Goal: Feedback & Contribution: Submit feedback/report problem

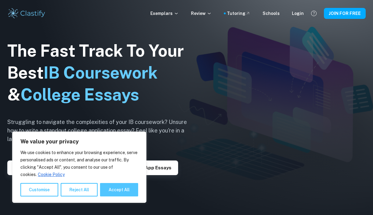
click at [119, 186] on button "Accept All" at bounding box center [119, 189] width 38 height 13
checkbox input "true"
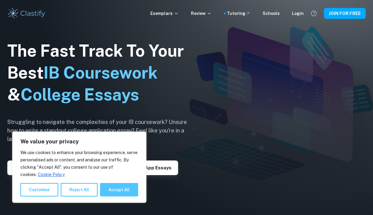
checkbox input "true"
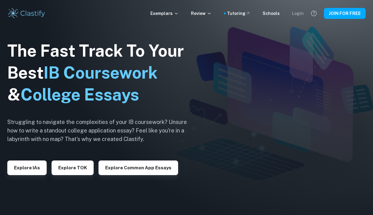
click at [302, 13] on div "Login" at bounding box center [298, 13] width 12 height 7
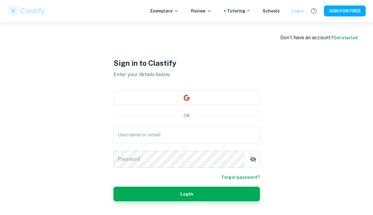
type input "[EMAIL_ADDRESS][DOMAIN_NAME]"
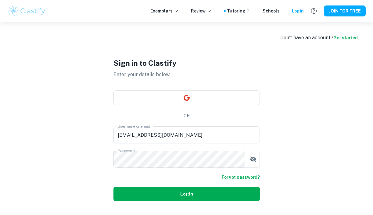
click at [195, 195] on button "Login" at bounding box center [187, 194] width 147 height 15
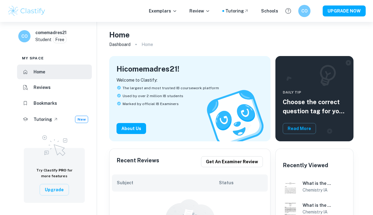
click at [39, 11] on img at bounding box center [26, 11] width 39 height 12
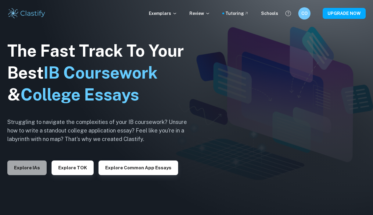
click at [33, 175] on button "Explore IAs" at bounding box center [26, 168] width 39 height 15
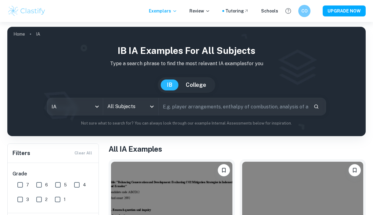
click at [140, 109] on input "All Subjects" at bounding box center [126, 107] width 41 height 12
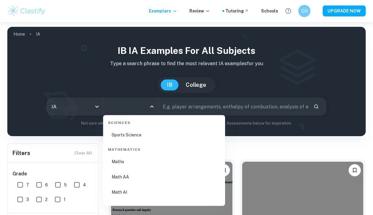
scroll to position [1029, 0]
click at [143, 174] on li "Math AA" at bounding box center [164, 178] width 117 height 14
type input "Math AA"
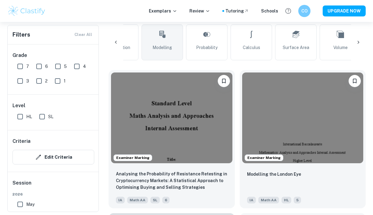
scroll to position [0, 73]
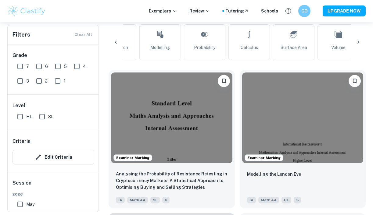
click at [42, 118] on input "SL" at bounding box center [42, 117] width 12 height 12
checkbox input "true"
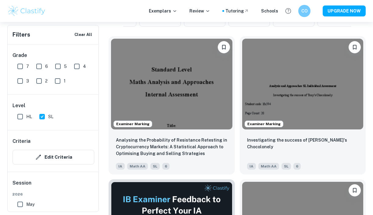
scroll to position [195, 0]
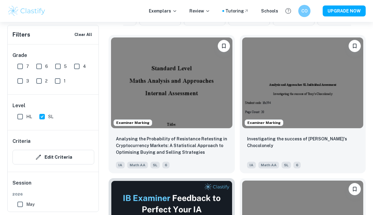
click at [21, 67] on input "7" at bounding box center [20, 66] width 12 height 12
checkbox input "true"
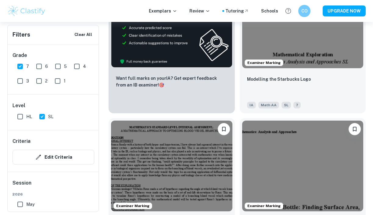
scroll to position [406, 0]
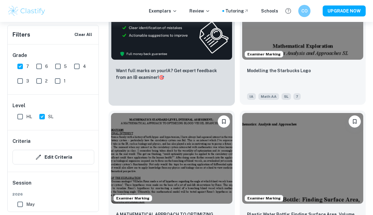
click at [289, 43] on img at bounding box center [302, 14] width 121 height 91
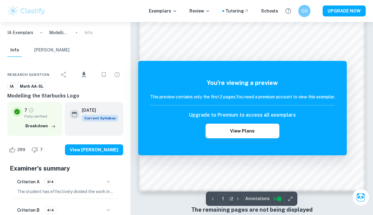
scroll to position [491, 0]
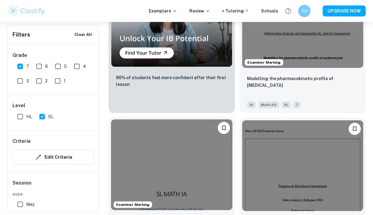
scroll to position [690, 0]
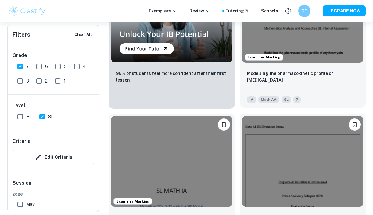
click at [323, 33] on img at bounding box center [302, 17] width 121 height 91
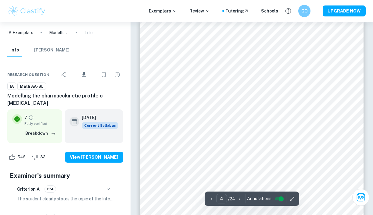
scroll to position [1040, 0]
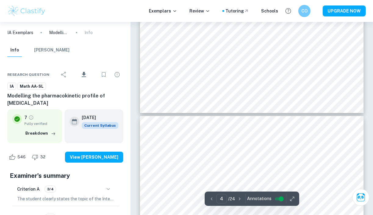
type input "5"
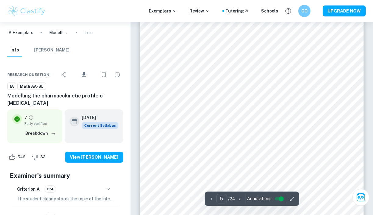
scroll to position [1391, 0]
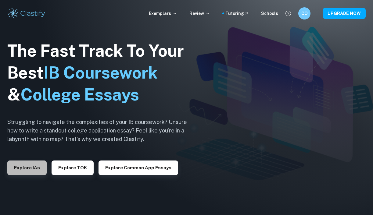
click at [21, 170] on button "Explore IAs" at bounding box center [26, 168] width 39 height 15
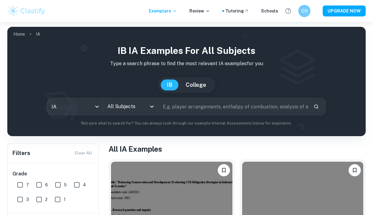
scroll to position [22, 0]
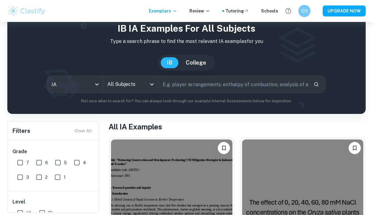
click at [131, 82] on input "All Subjects" at bounding box center [126, 85] width 41 height 12
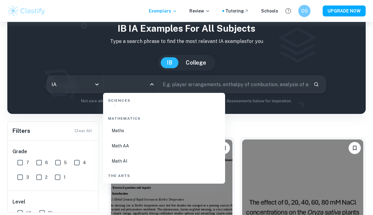
scroll to position [1048, 0]
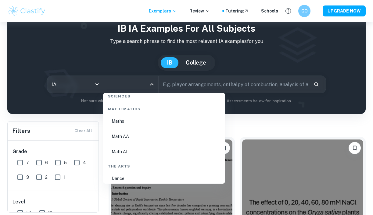
click at [142, 134] on li "Math AA" at bounding box center [164, 137] width 117 height 14
type input "Math AA"
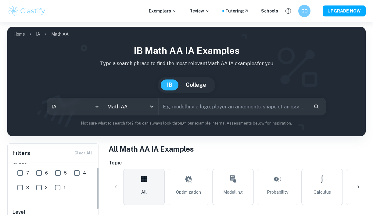
scroll to position [65, 0]
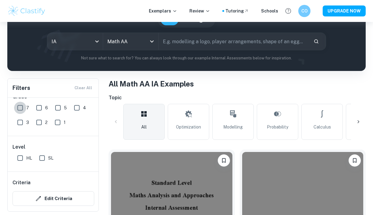
click at [20, 111] on input "7" at bounding box center [20, 108] width 12 height 12
checkbox input "true"
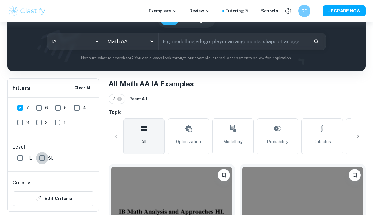
click at [41, 161] on input "SL" at bounding box center [42, 158] width 12 height 12
checkbox input "true"
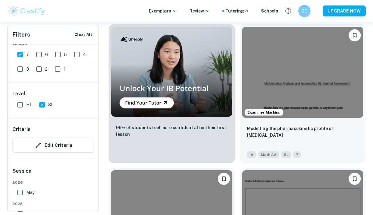
scroll to position [637, 0]
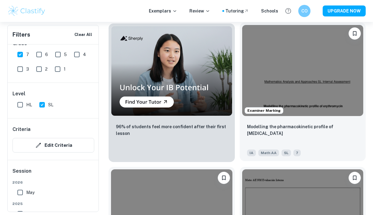
click at [275, 86] on img at bounding box center [302, 70] width 121 height 91
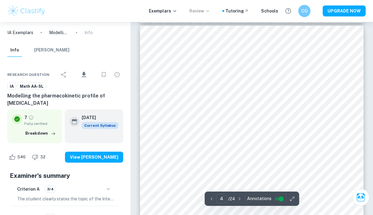
scroll to position [1341, 0]
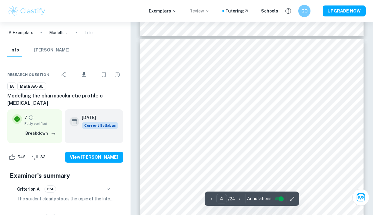
type input "5"
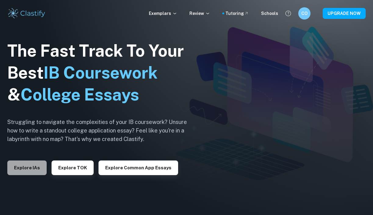
click at [33, 171] on button "Explore IAs" at bounding box center [26, 168] width 39 height 15
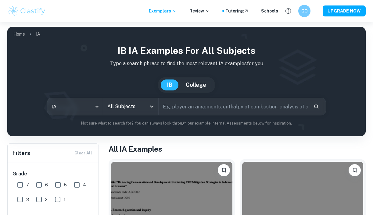
click at [19, 184] on input "7" at bounding box center [20, 185] width 12 height 12
checkbox input "true"
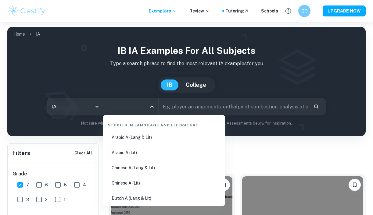
click at [141, 108] on input "All Subjects" at bounding box center [126, 107] width 41 height 12
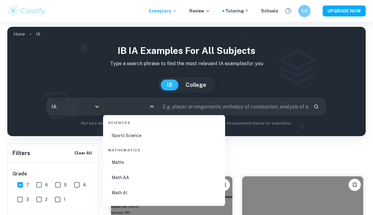
scroll to position [1020, 0]
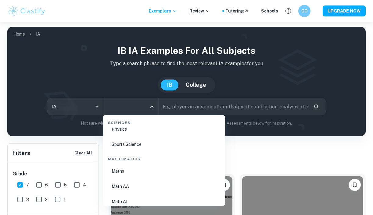
click at [143, 189] on li "Math AA" at bounding box center [164, 187] width 117 height 14
type input "Math AA"
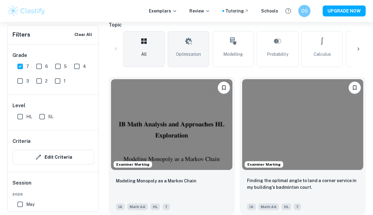
scroll to position [157, 0]
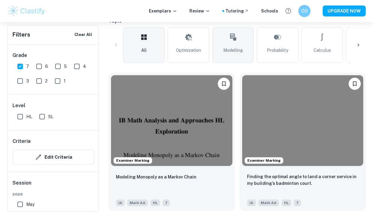
click at [240, 59] on link "Modelling" at bounding box center [233, 45] width 42 height 36
type input "Modelling"
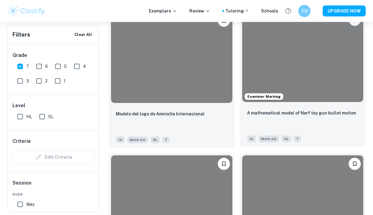
scroll to position [1224, 0]
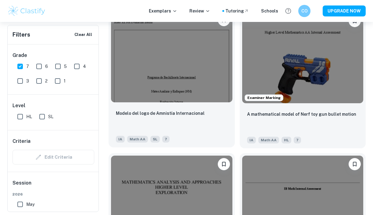
click at [181, 74] on img at bounding box center [171, 57] width 121 height 91
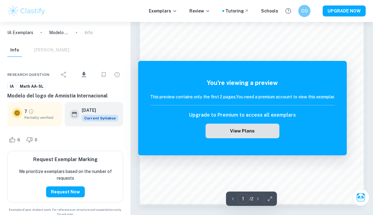
scroll to position [491, 0]
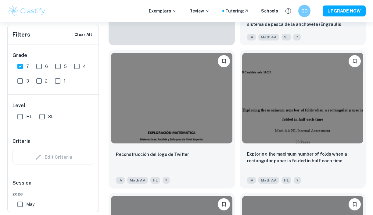
scroll to position [4206, 0]
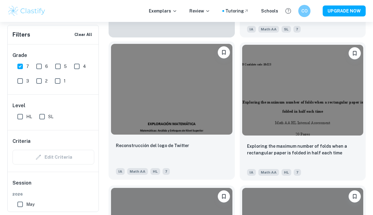
click at [203, 100] on img at bounding box center [171, 89] width 121 height 91
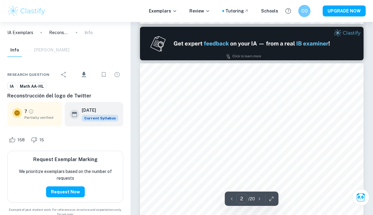
scroll to position [293, 0]
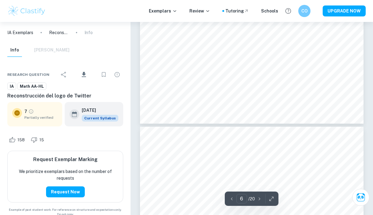
type input "7"
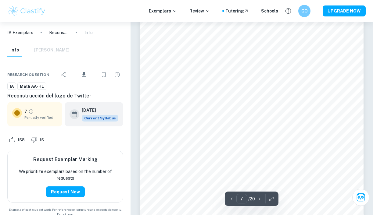
scroll to position [1885, 0]
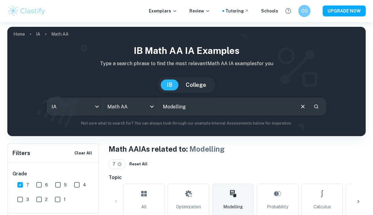
click at [213, 108] on input "Modelling" at bounding box center [227, 106] width 136 height 17
type input "Modelling Logos"
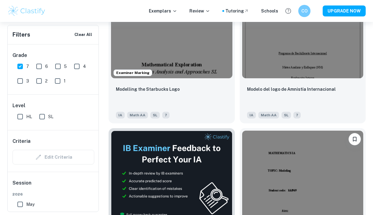
scroll to position [183, 0]
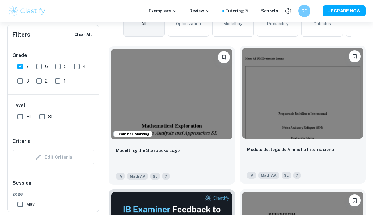
click at [280, 103] on img at bounding box center [302, 93] width 121 height 91
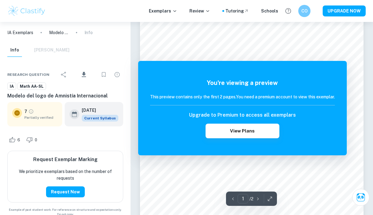
scroll to position [66, 0]
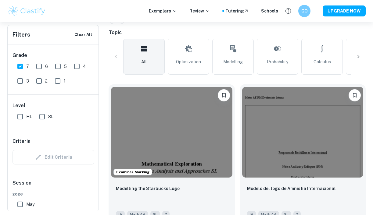
scroll to position [118, 0]
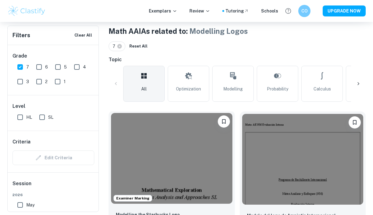
click at [178, 140] on img at bounding box center [171, 158] width 121 height 91
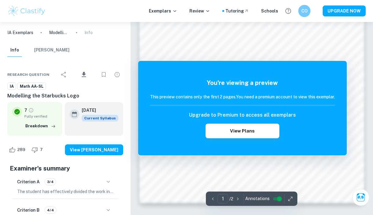
scroll to position [491, 0]
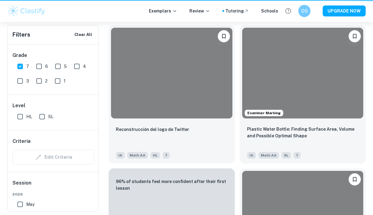
scroll to position [118, 0]
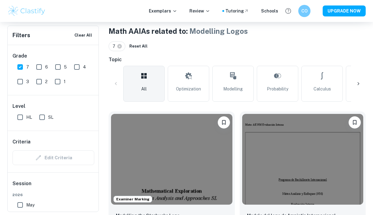
click at [158, 87] on link "All" at bounding box center [144, 84] width 42 height 36
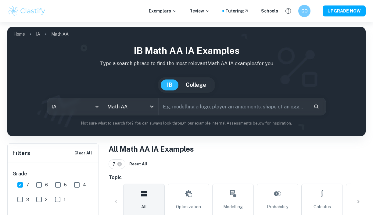
scroll to position [40, 0]
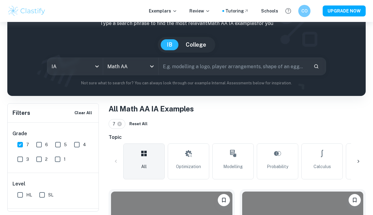
drag, startPoint x: 245, startPoint y: 160, endPoint x: 214, endPoint y: 106, distance: 62.8
click at [245, 160] on link "Modelling" at bounding box center [233, 162] width 42 height 36
type input "Modelling"
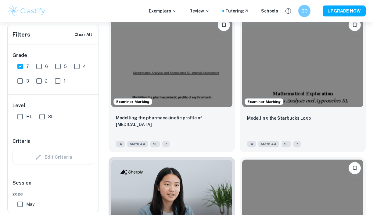
scroll to position [502, 0]
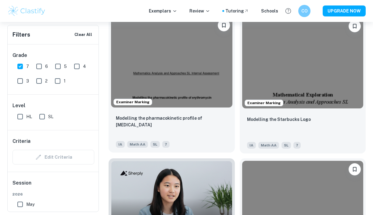
click at [201, 66] on img at bounding box center [171, 62] width 121 height 91
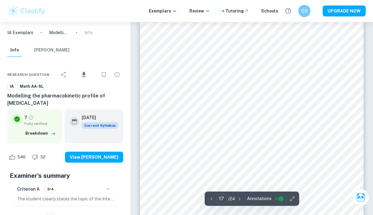
scroll to position [5280, 0]
type input "10"
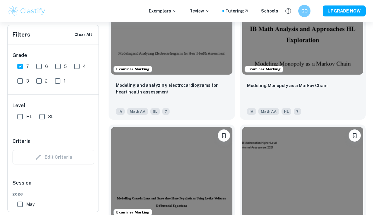
scroll to position [834, 0]
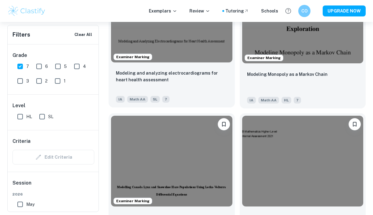
click at [200, 56] on img at bounding box center [171, 17] width 121 height 91
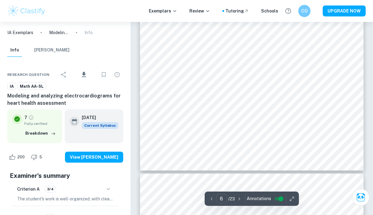
scroll to position [1846, 0]
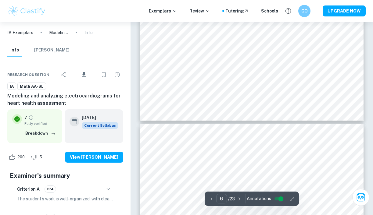
type input "7"
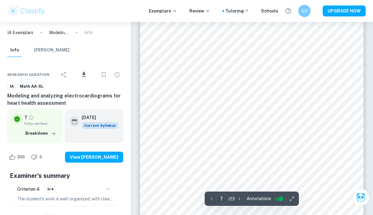
scroll to position [2063, 0]
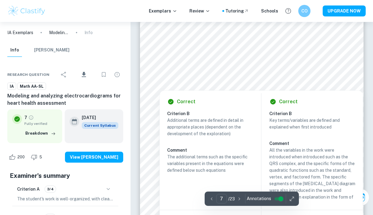
click at [234, 85] on div at bounding box center [253, 87] width 100 height 5
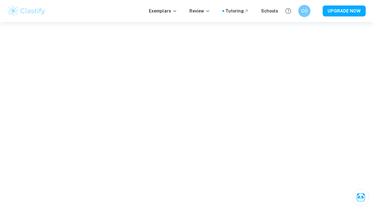
scroll to position [1719, 0]
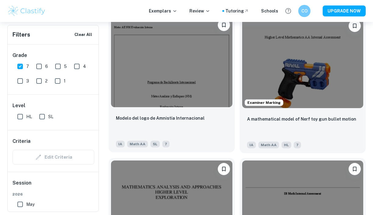
scroll to position [1221, 0]
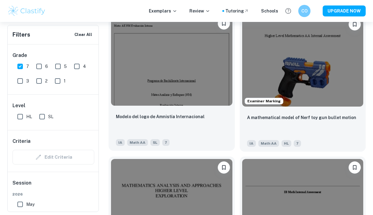
click at [201, 66] on img at bounding box center [171, 60] width 121 height 91
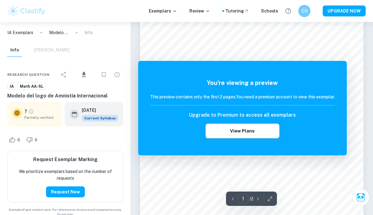
scroll to position [44, 0]
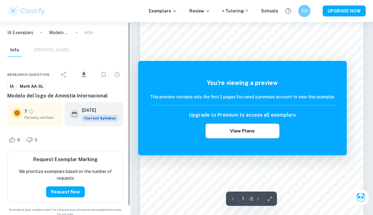
click at [47, 114] on div "7 Partially verified" at bounding box center [40, 114] width 33 height 12
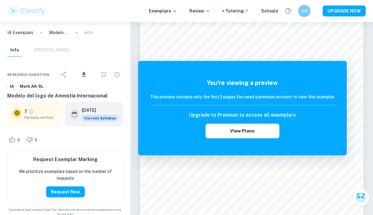
click at [32, 113] on icon "Grade partially verified" at bounding box center [30, 111] width 5 height 5
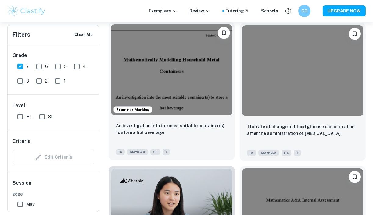
scroll to position [1651, 0]
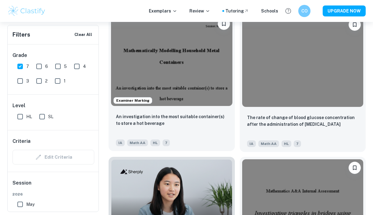
click at [198, 70] on img at bounding box center [171, 60] width 121 height 91
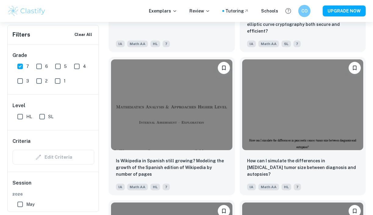
scroll to position [2046, 0]
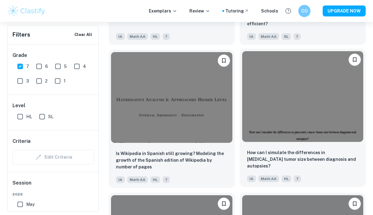
click at [256, 118] on img at bounding box center [302, 96] width 121 height 91
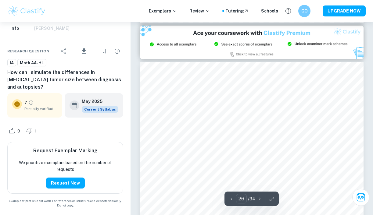
scroll to position [7684, 0]
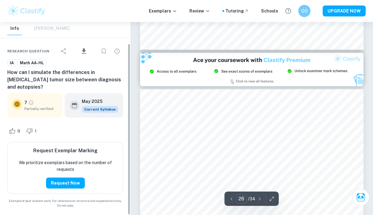
type input "27"
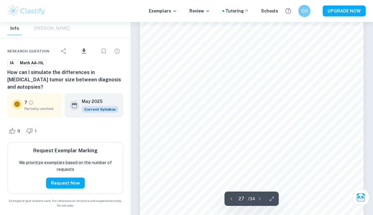
scroll to position [7946, 0]
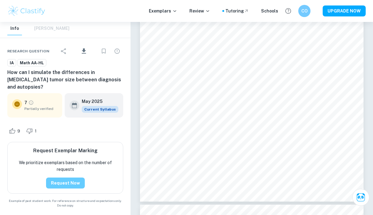
click at [73, 185] on button "Request Now" at bounding box center [65, 183] width 39 height 11
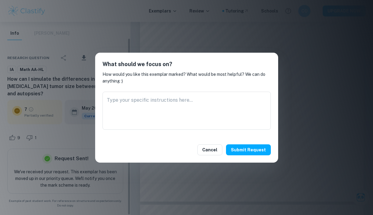
scroll to position [17, 0]
click at [178, 107] on textarea at bounding box center [187, 111] width 160 height 28
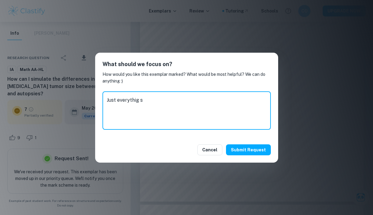
click at [132, 106] on textarea "Just everythig s" at bounding box center [187, 111] width 160 height 28
click at [132, 103] on textarea "Just everythig s" at bounding box center [187, 111] width 160 height 28
click at [150, 101] on textarea "Just everything is" at bounding box center [187, 111] width 160 height 28
click at [156, 100] on textarea "Just everything sctuiized" at bounding box center [187, 111] width 160 height 28
type textarea "Just everything sctuiized"
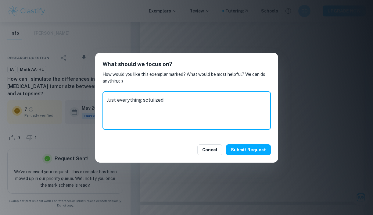
click at [153, 103] on textarea "Just everything sctuiized" at bounding box center [187, 111] width 160 height 28
click at [145, 103] on textarea "Just everything sctuiized" at bounding box center [187, 111] width 160 height 28
click at [147, 103] on textarea "Just everything sctuiized" at bounding box center [187, 111] width 160 height 28
click at [161, 105] on textarea "Just everything scrutiized" at bounding box center [187, 111] width 160 height 28
click at [222, 101] on textarea "Just everything scrutinized pleaseee thx for all yourworkk" at bounding box center [187, 111] width 160 height 28
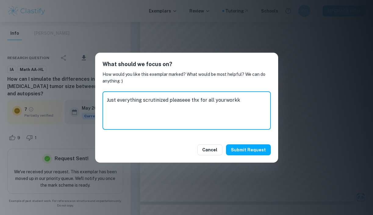
click at [225, 102] on textarea "Just everything scrutinized pleaseee thx for all yourworkk" at bounding box center [187, 111] width 160 height 28
click at [234, 100] on textarea "Just everything scrutinized pleaseee thx for all your workk" at bounding box center [187, 111] width 160 height 28
type textarea "Just everything scrutinized pleaseee thx for all your workk"
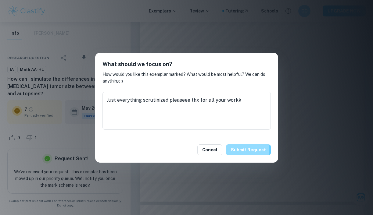
click at [240, 151] on button "Submit request" at bounding box center [248, 150] width 45 height 11
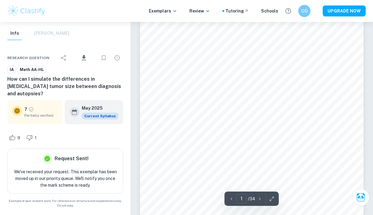
scroll to position [0, 0]
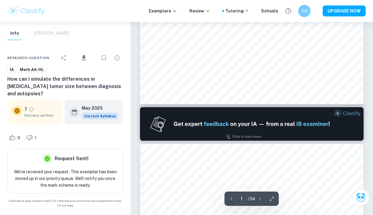
type input "2"
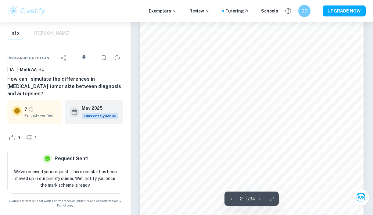
scroll to position [346, 0]
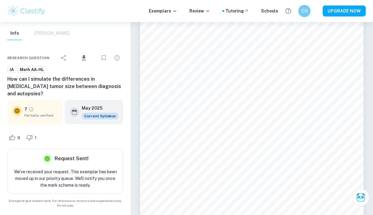
click at [106, 55] on icon "Bookmark" at bounding box center [103, 57] width 7 height 7
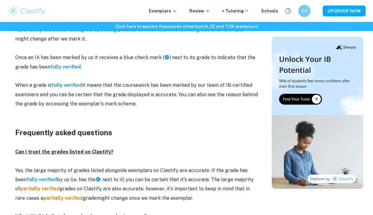
scroll to position [691, 0]
